Goal: Communication & Community: Answer question/provide support

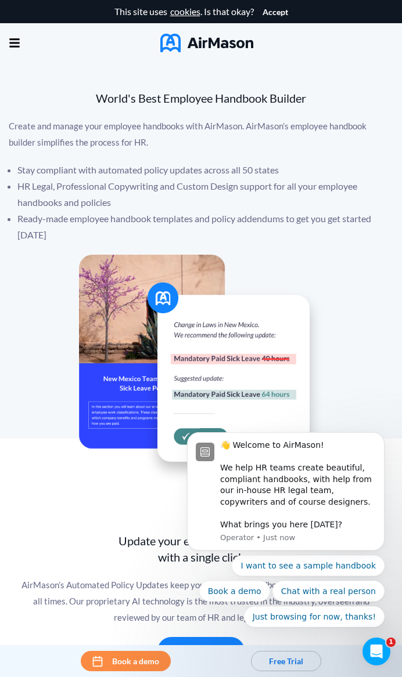
scroll to position [2, 0]
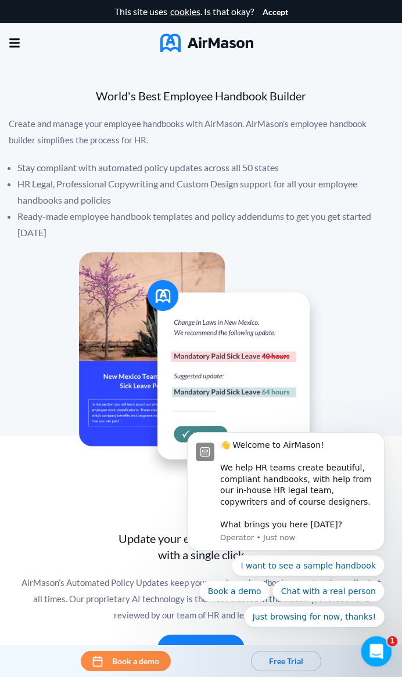
click at [375, 649] on icon "Open Intercom Messenger" at bounding box center [374, 650] width 19 height 19
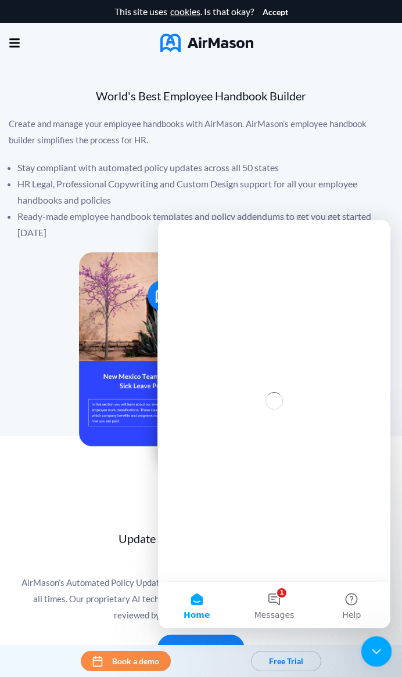
scroll to position [0, 0]
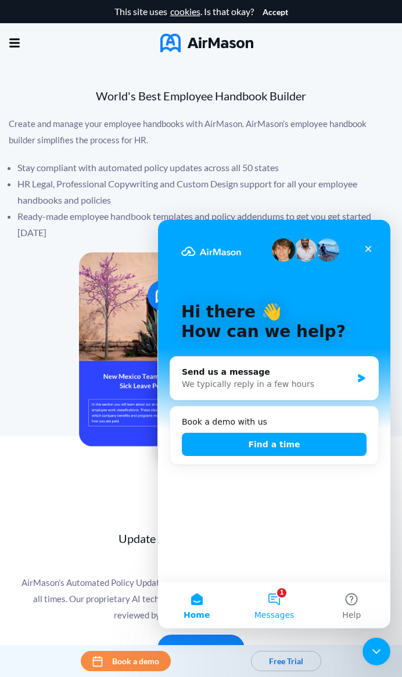
click at [277, 607] on button "1 Messages" at bounding box center [273, 605] width 77 height 46
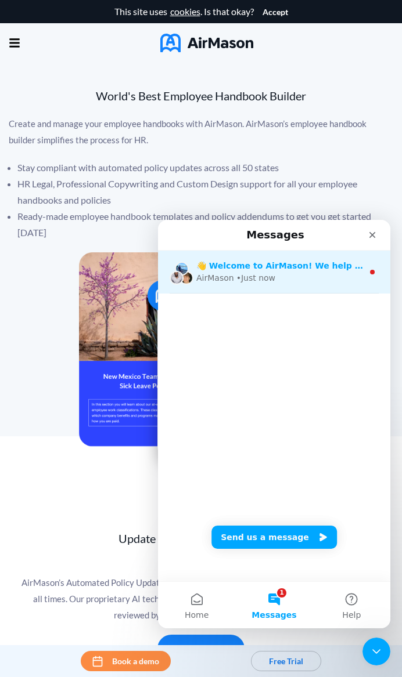
click at [283, 281] on div "AirMason • Just now" at bounding box center [279, 278] width 167 height 12
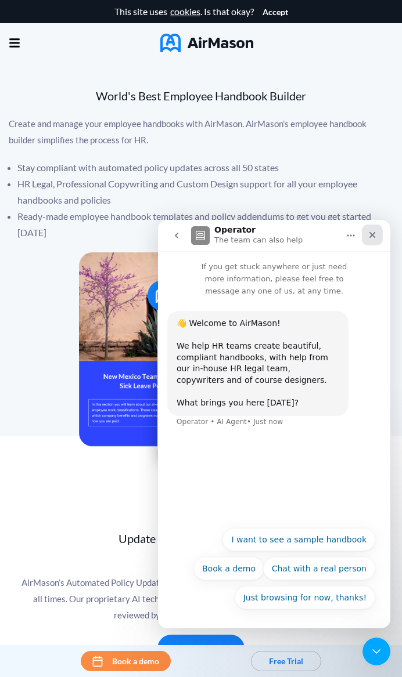
click at [373, 235] on icon "Close" at bounding box center [371, 234] width 9 height 9
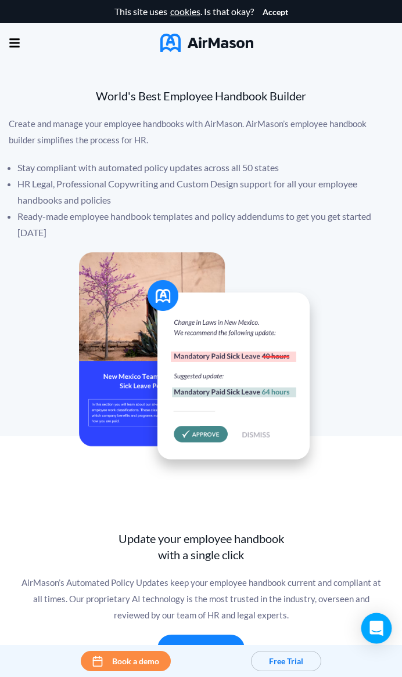
click at [379, 633] on icon "Open Intercom Messenger" at bounding box center [375, 628] width 13 height 15
